Goal: Communication & Community: Answer question/provide support

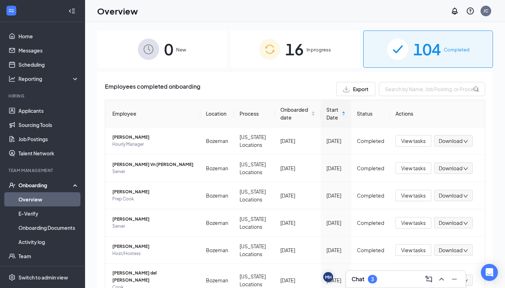
click at [444, 51] on span "Completed" at bounding box center [457, 49] width 26 height 7
click at [398, 91] on input "text" at bounding box center [432, 89] width 106 height 14
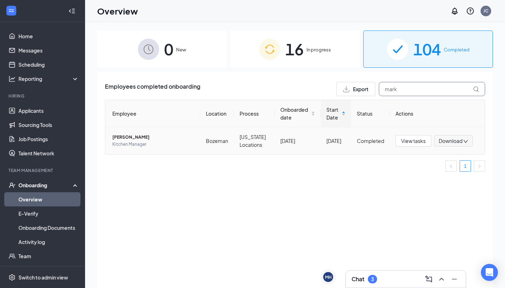
type input "mark"
click at [138, 134] on span "[PERSON_NAME]" at bounding box center [153, 137] width 82 height 7
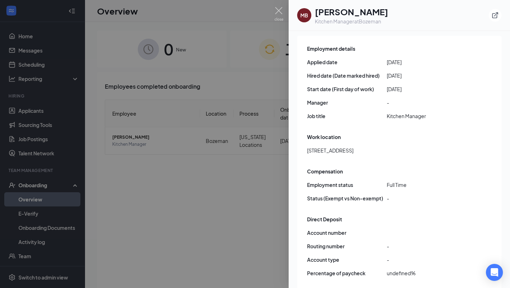
scroll to position [275, 0]
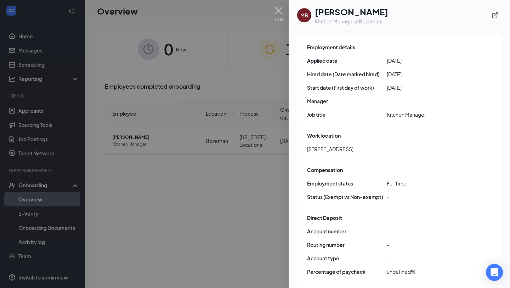
click at [281, 12] on img at bounding box center [279, 14] width 9 height 14
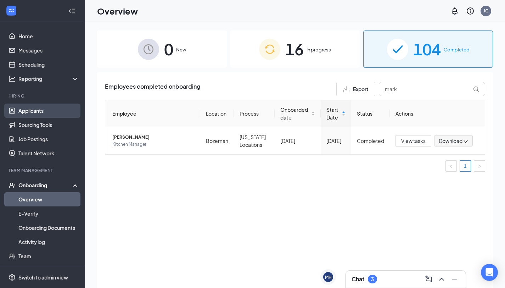
click at [18, 107] on link "Applicants" at bounding box center [48, 110] width 61 height 14
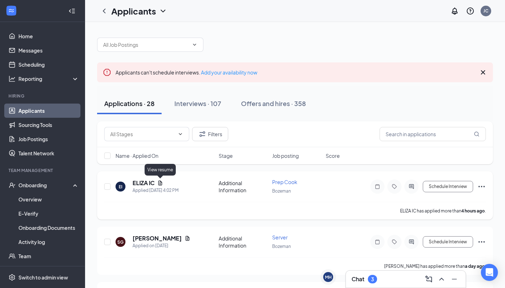
click at [161, 183] on icon "Document" at bounding box center [160, 183] width 6 height 6
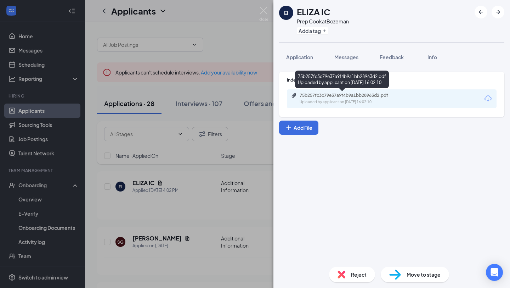
click at [327, 102] on div "Uploaded by applicant on [DATE] 16:02:10" at bounding box center [353, 102] width 106 height 6
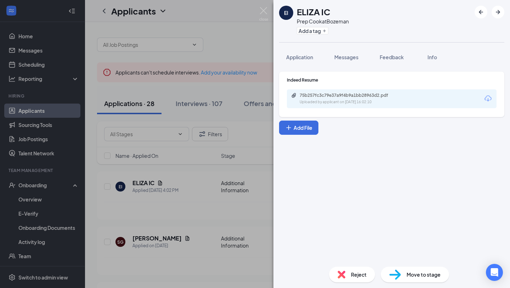
click at [201, 208] on div "EI ELIZA IC Prep Cook at [GEOGRAPHIC_DATA] Add a tag Application Messages Feedb…" at bounding box center [255, 144] width 510 height 288
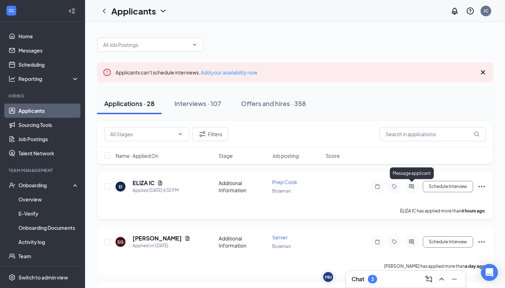
click at [412, 185] on icon "ActiveChat" at bounding box center [411, 187] width 9 height 6
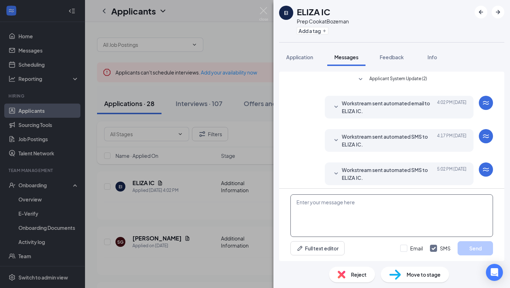
click at [359, 196] on textarea at bounding box center [392, 215] width 203 height 43
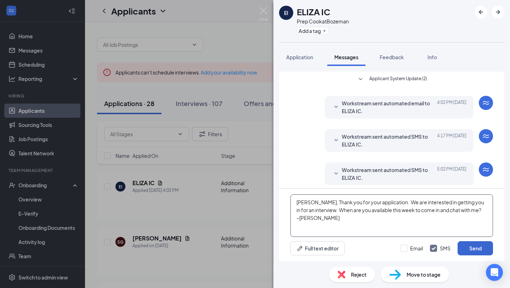
type textarea "[PERSON_NAME], Thank you for your application. We are interested in getting you…"
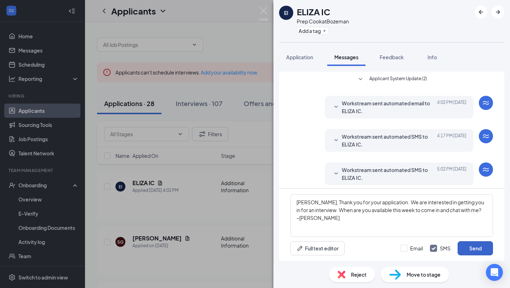
click at [477, 248] on button "Send" at bounding box center [475, 248] width 35 height 14
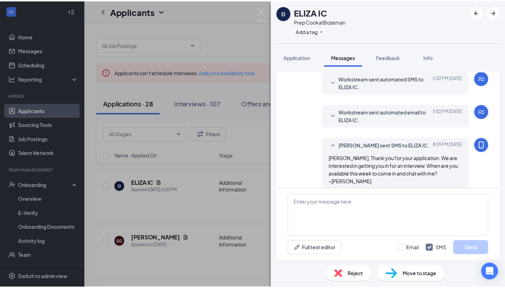
scroll to position [99, 0]
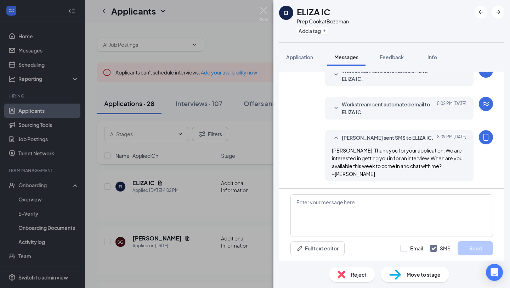
click at [258, 11] on div "EI ELIZA IC Prep Cook at [GEOGRAPHIC_DATA] Add a tag Application Messages Feedb…" at bounding box center [255, 144] width 510 height 288
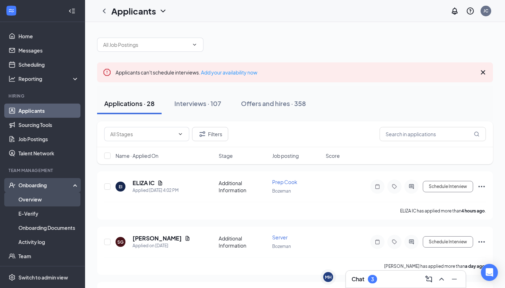
click at [35, 198] on link "Overview" at bounding box center [48, 199] width 61 height 14
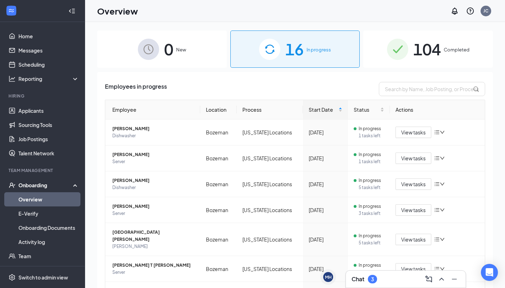
click at [424, 44] on span "104" at bounding box center [427, 49] width 28 height 24
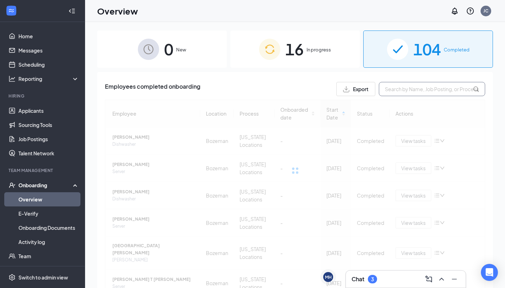
click at [413, 90] on input "text" at bounding box center [432, 89] width 106 height 14
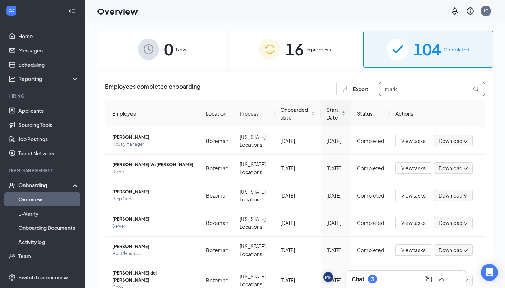
type input "mark"
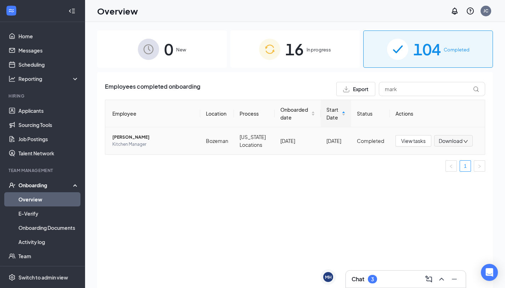
click at [180, 138] on span "[PERSON_NAME]" at bounding box center [153, 137] width 82 height 7
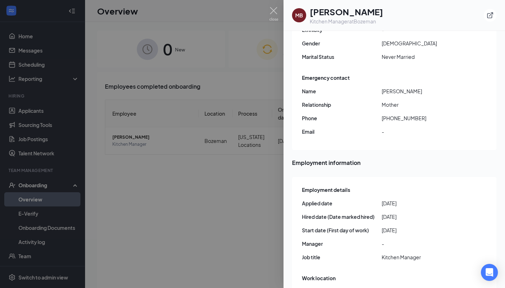
scroll to position [141, 0]
